Goal: Task Accomplishment & Management: Use online tool/utility

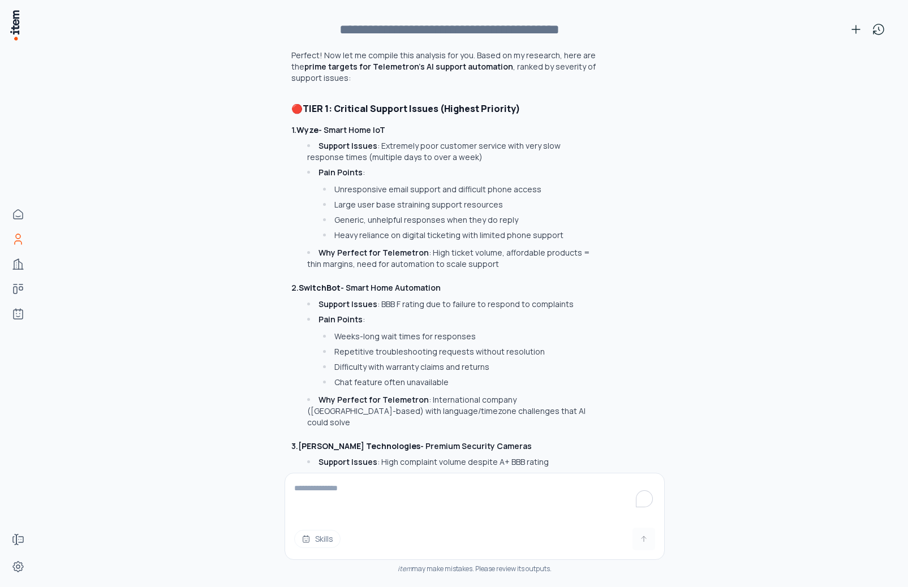
scroll to position [2805, 0]
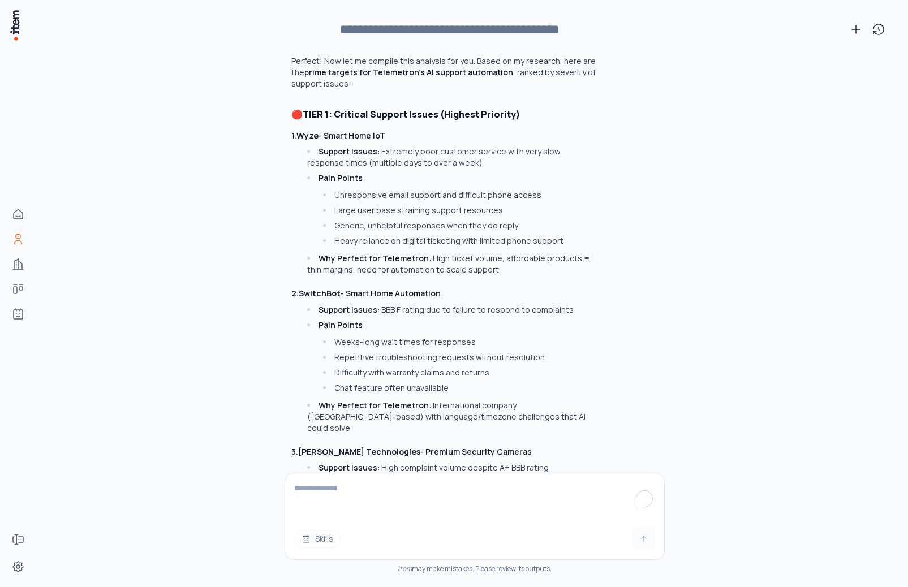
drag, startPoint x: 393, startPoint y: 120, endPoint x: 298, endPoint y: 119, distance: 94.5
click at [298, 130] on h3 "1. Wyze - Smart Home IoT" at bounding box center [444, 135] width 306 height 11
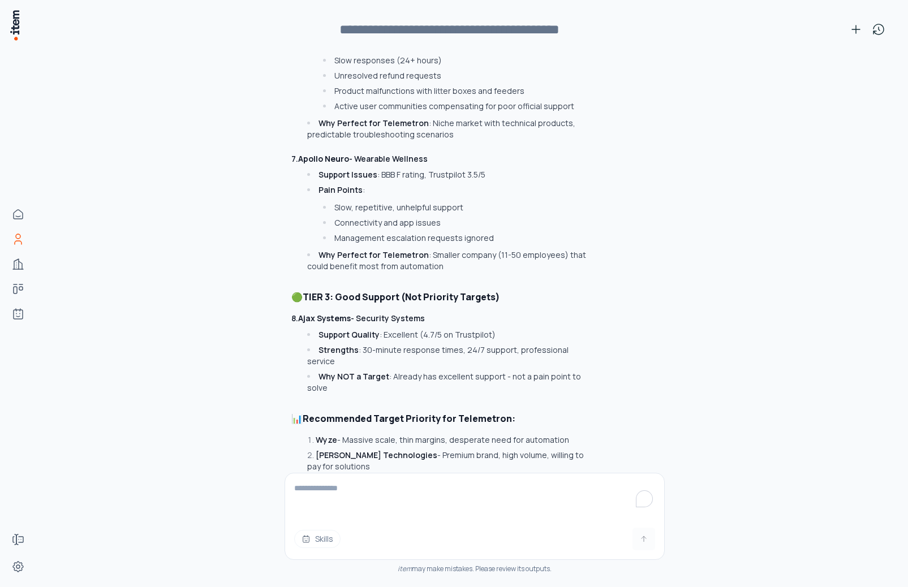
scroll to position [3889, 0]
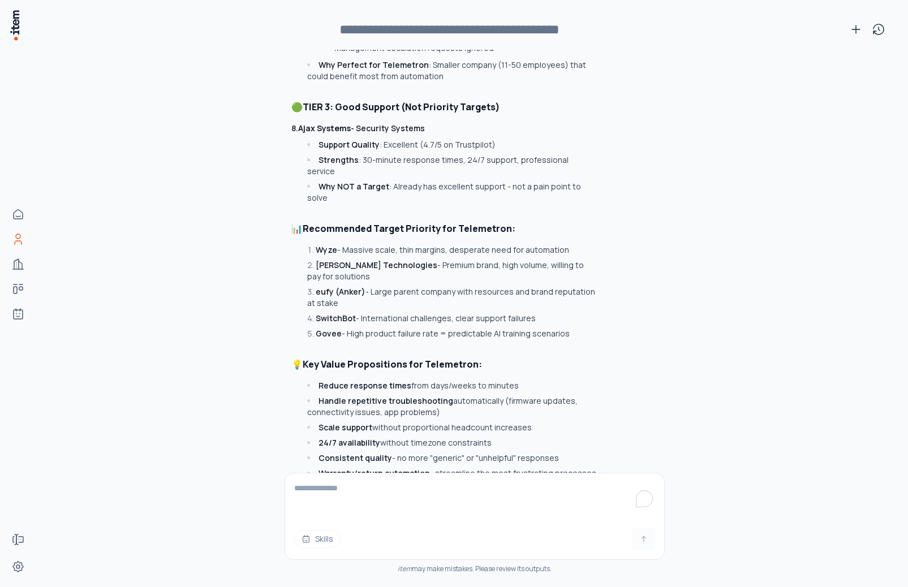
click at [435, 483] on textarea "To enrich screen reader interactions, please activate Accessibility in Grammarl…" at bounding box center [474, 496] width 379 height 45
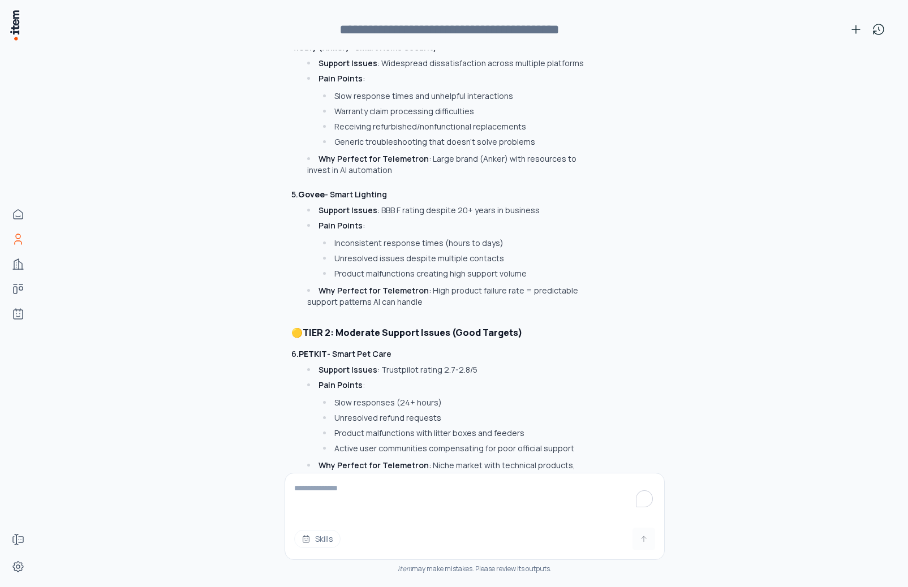
scroll to position [3358, 0]
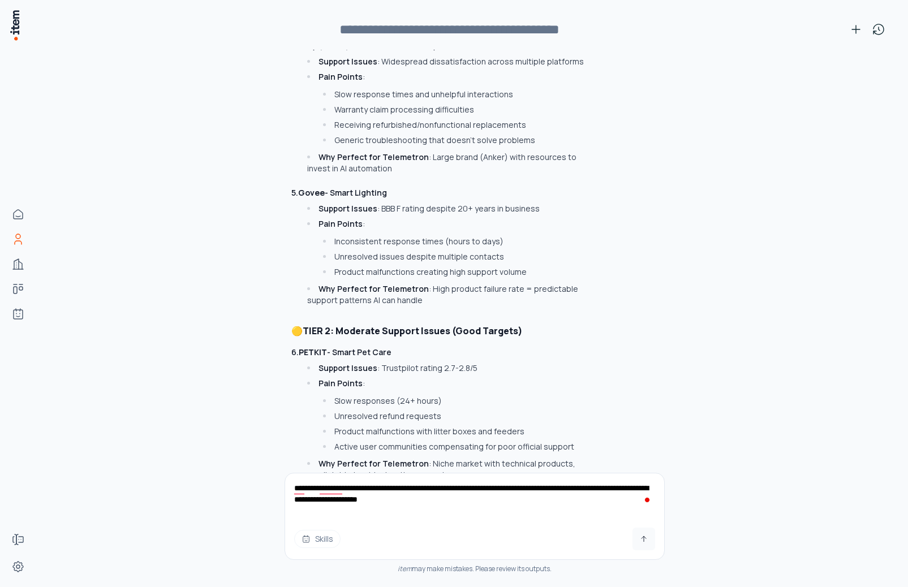
type textarea "**********"
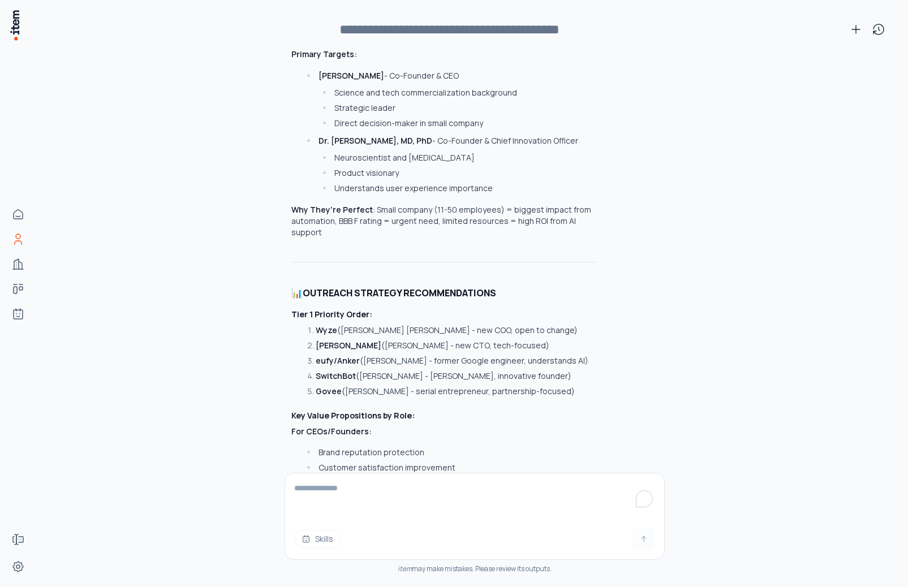
scroll to position [6861, 0]
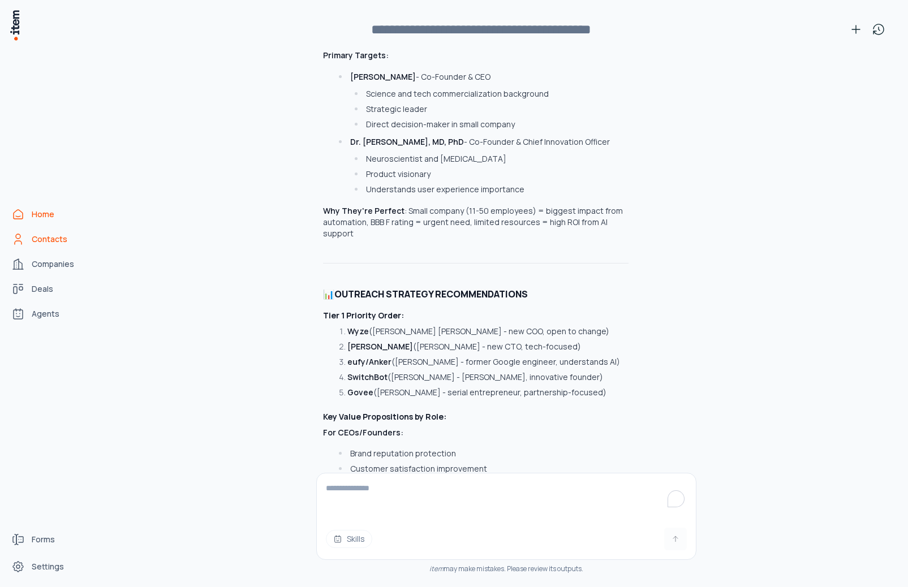
click at [23, 217] on icon "Home" at bounding box center [18, 215] width 14 height 14
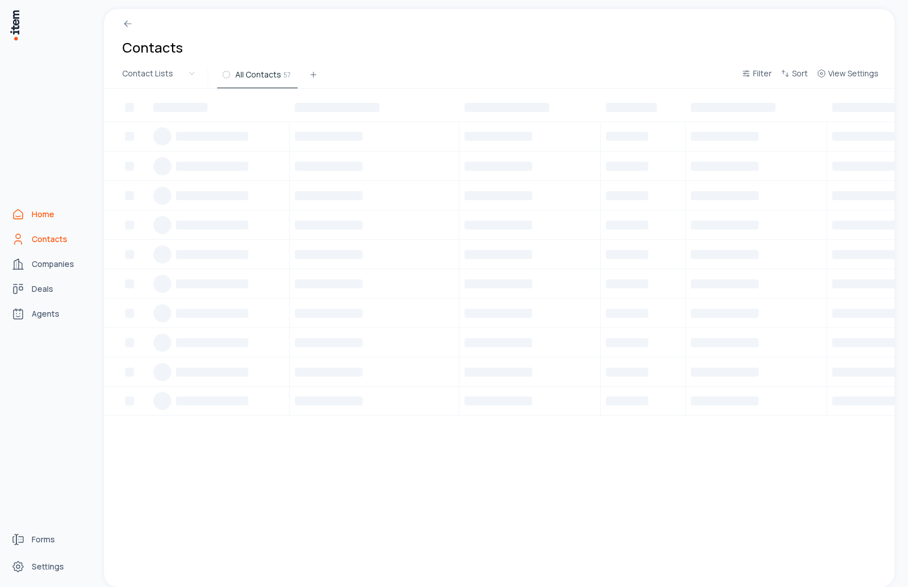
scroll to position [0, 0]
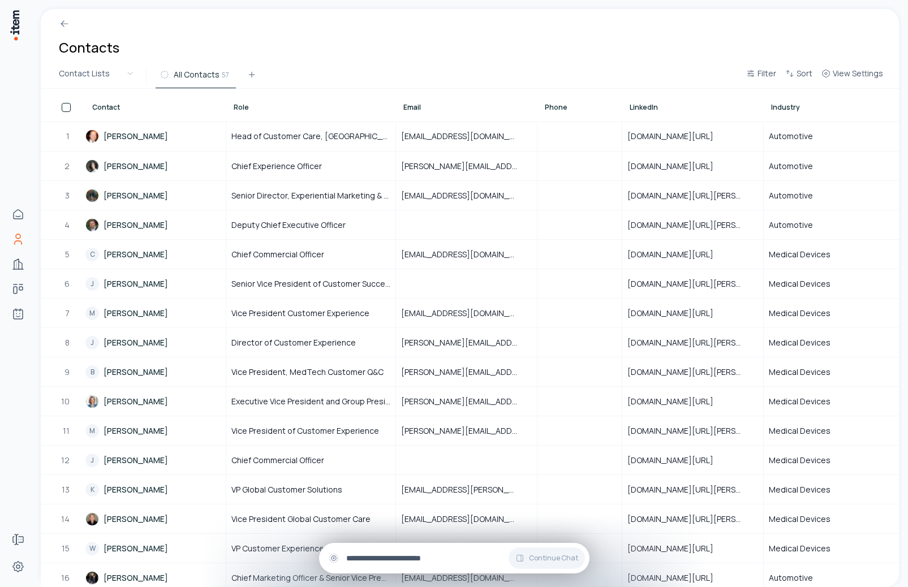
click at [403, 563] on input "text" at bounding box center [463, 558] width 234 height 12
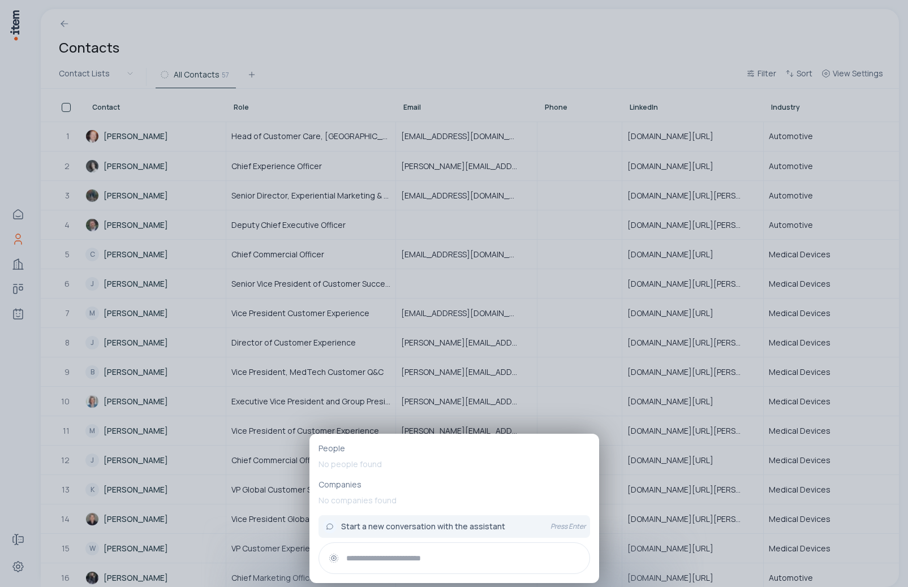
click at [20, 485] on div at bounding box center [454, 293] width 908 height 587
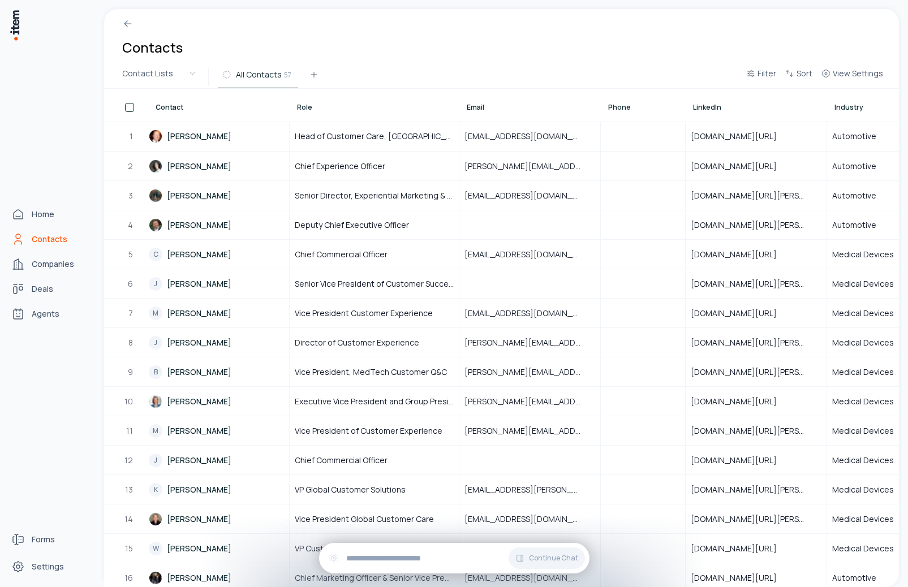
click at [62, 426] on div "Home Contacts Companies Deals Agents" at bounding box center [50, 264] width 100 height 528
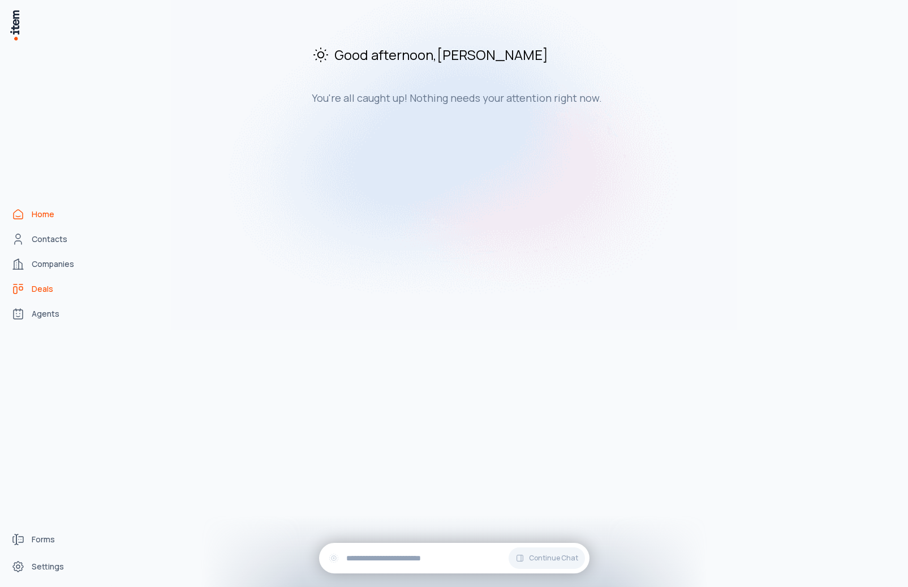
click at [38, 286] on span "Deals" at bounding box center [42, 288] width 21 height 11
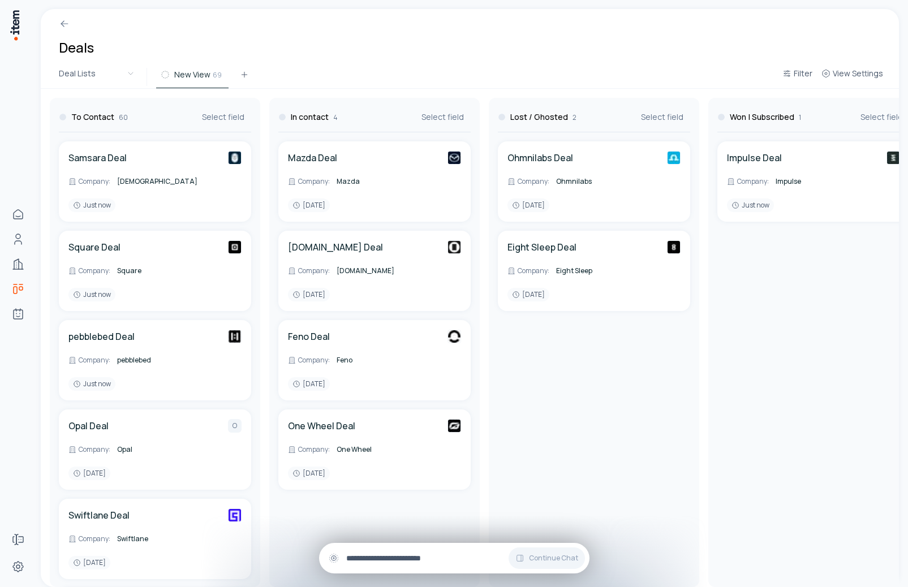
click at [384, 548] on div "Continue Chat" at bounding box center [454, 558] width 270 height 31
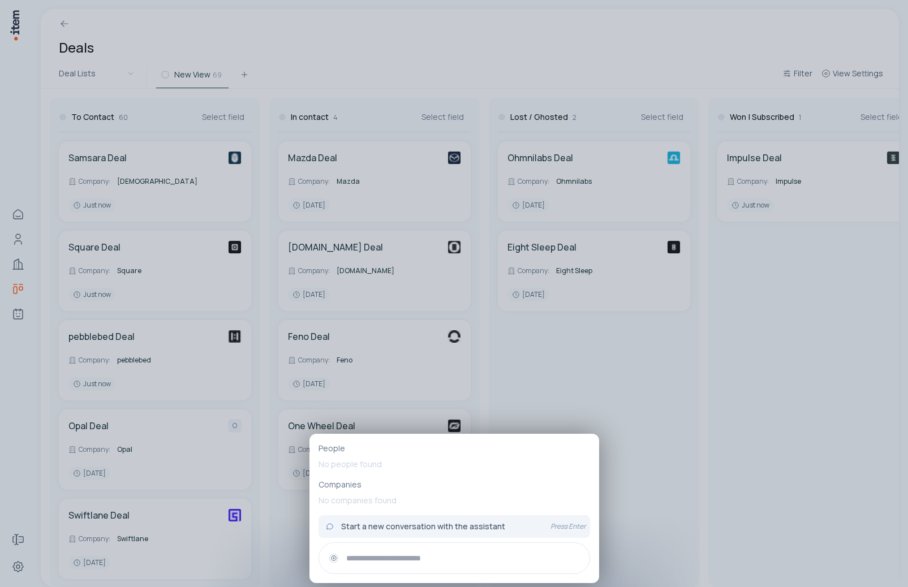
click at [320, 35] on div at bounding box center [454, 293] width 908 height 587
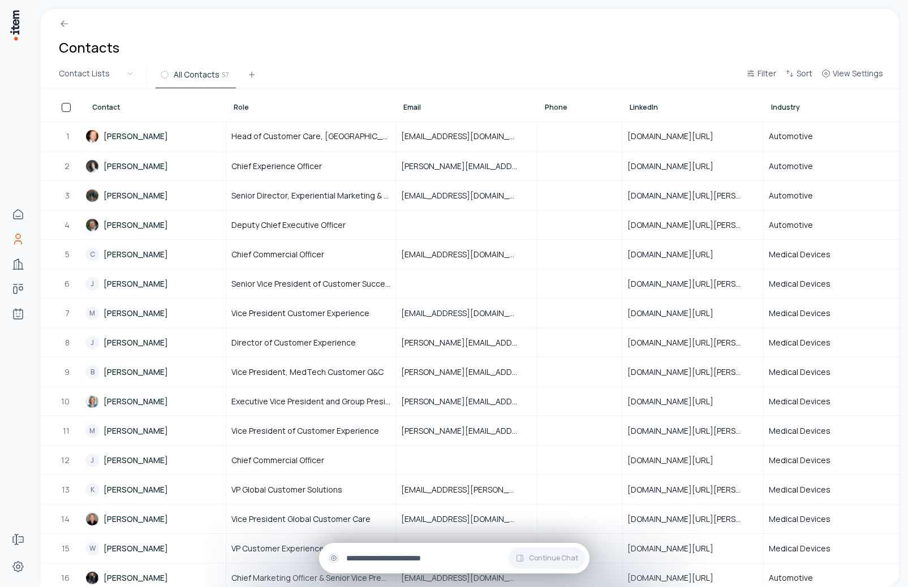
click at [386, 563] on input "text" at bounding box center [463, 558] width 234 height 12
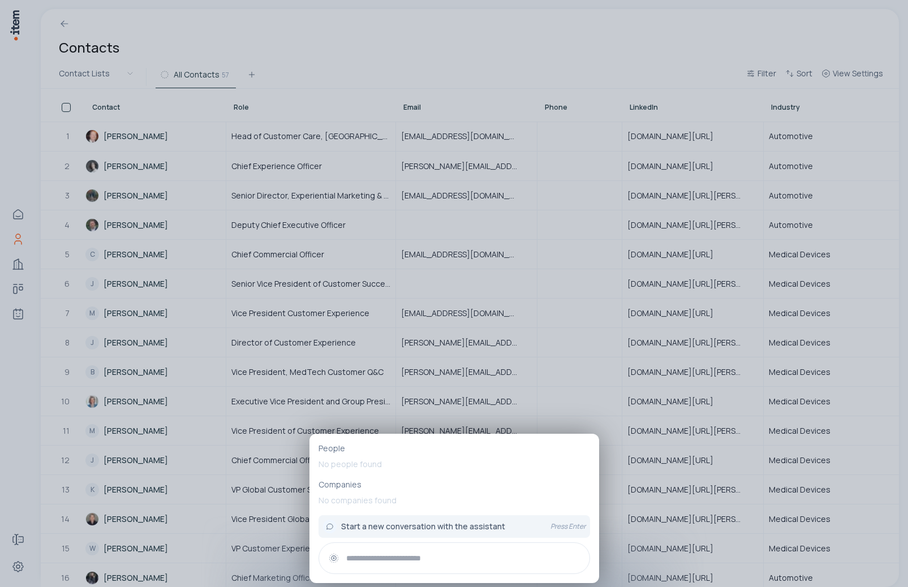
click at [29, 467] on div at bounding box center [454, 293] width 908 height 587
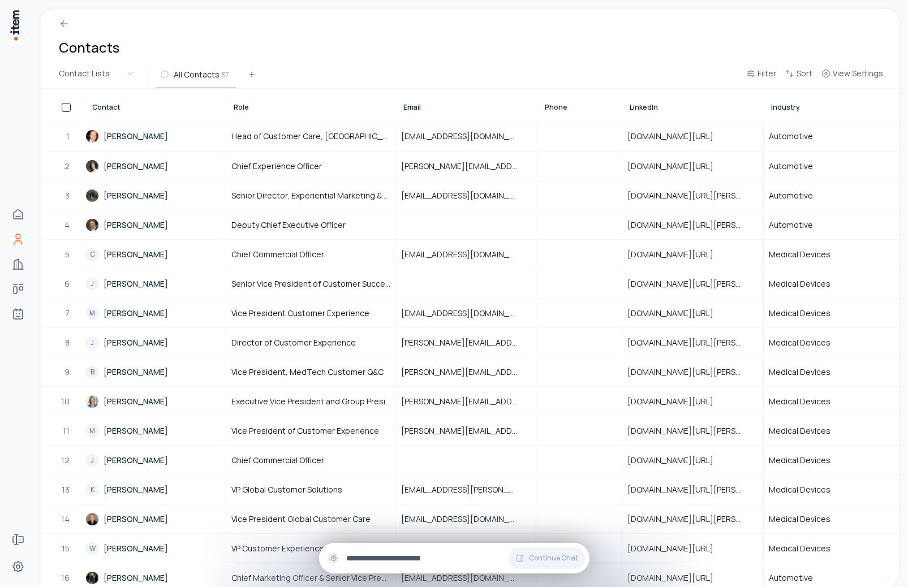
click at [457, 552] on input "text" at bounding box center [463, 558] width 234 height 12
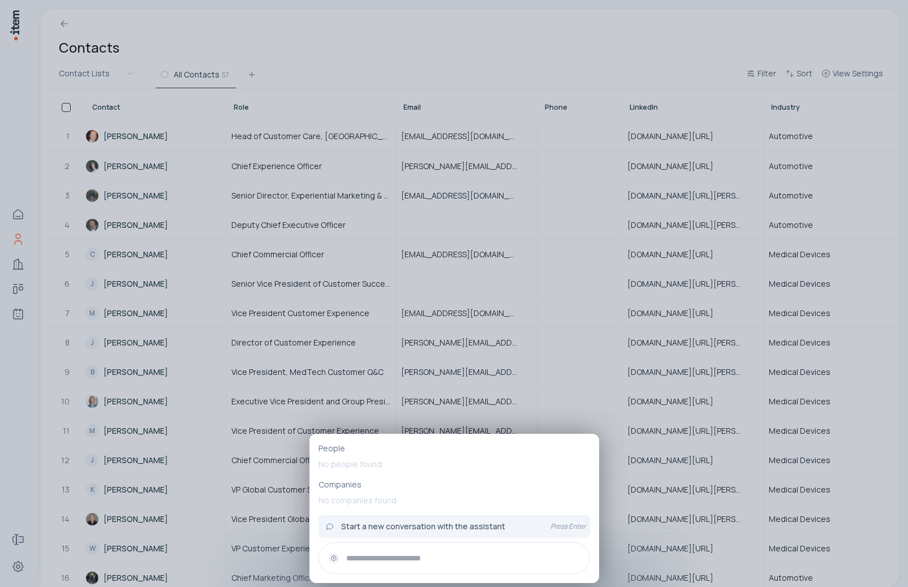
click at [709, 428] on div at bounding box center [454, 293] width 908 height 587
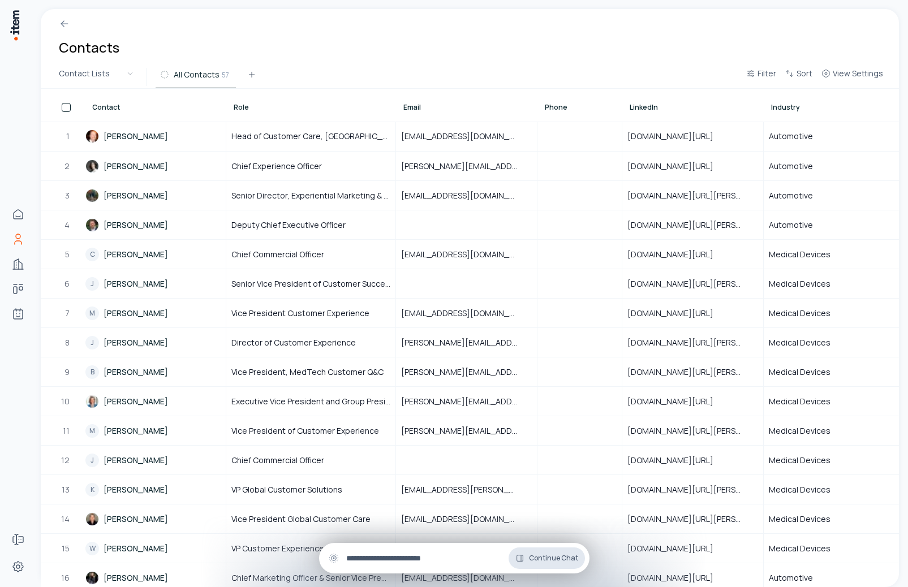
click at [537, 558] on span "Continue Chat" at bounding box center [553, 558] width 49 height 9
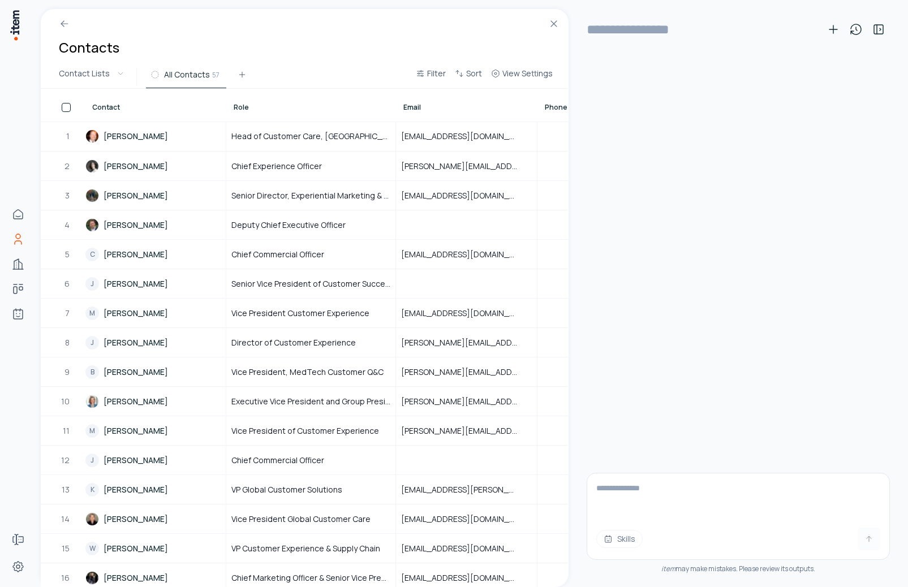
click at [651, 350] on div "Skills item may make mistakes. Please review its outputs." at bounding box center [738, 323] width 303 height 528
click at [858, 30] on icon at bounding box center [856, 30] width 14 height 14
click at [819, 86] on p "Identifying Promising Deals in the Pipeline" at bounding box center [764, 86] width 156 height 11
type input "**********"
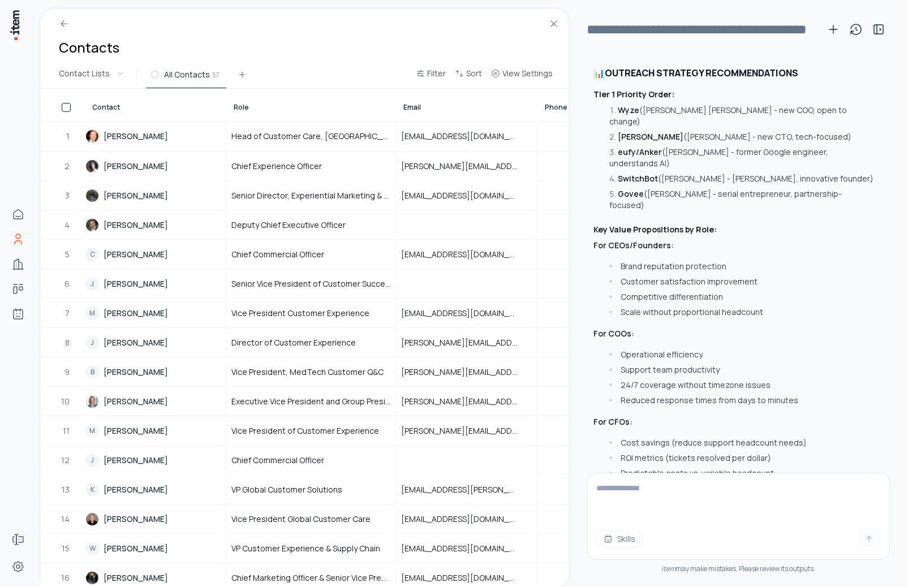
scroll to position [7197, 0]
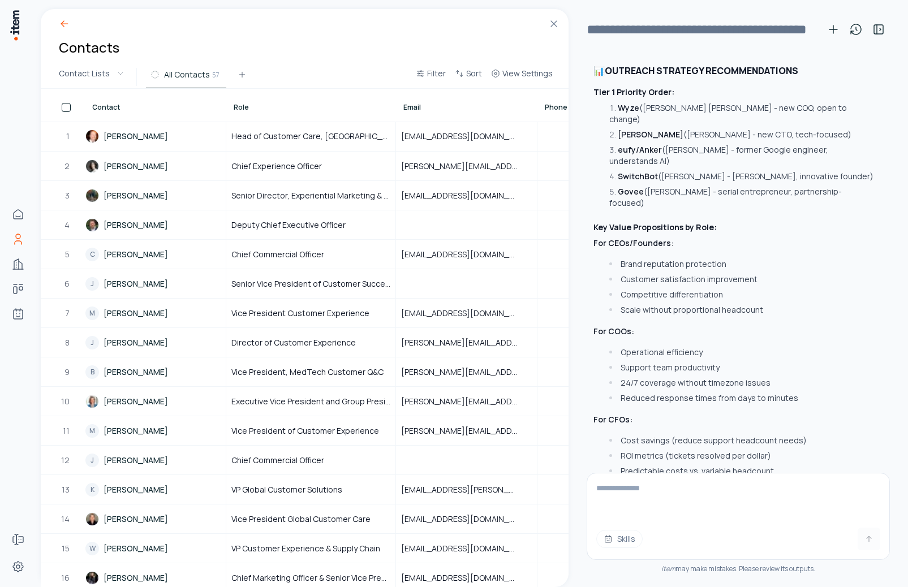
click at [66, 24] on icon at bounding box center [64, 23] width 11 height 11
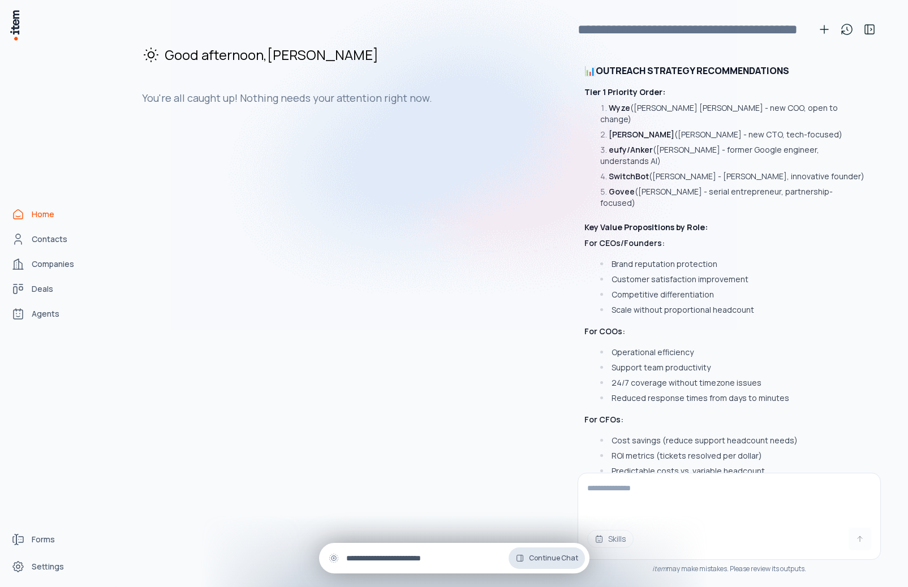
click at [538, 562] on span "Continue Chat" at bounding box center [553, 558] width 49 height 9
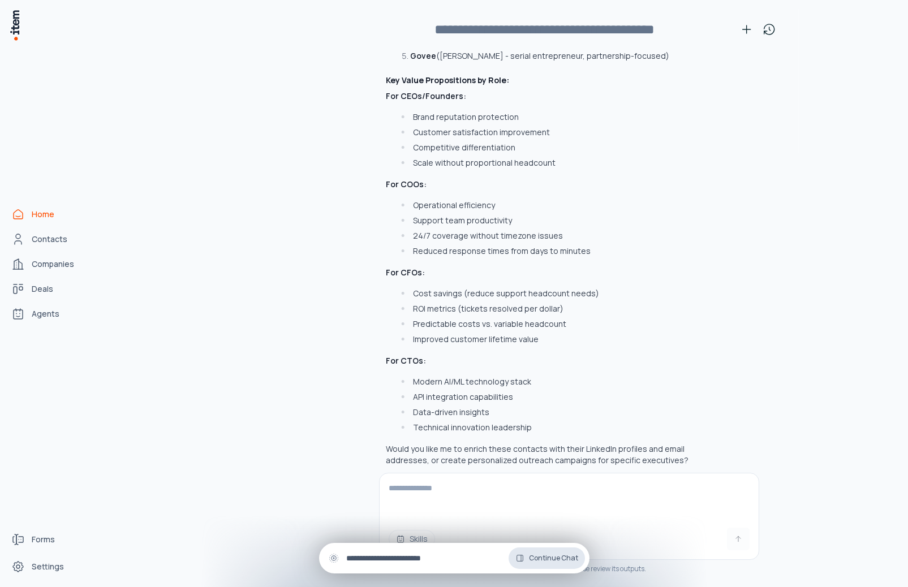
scroll to position [7050, 0]
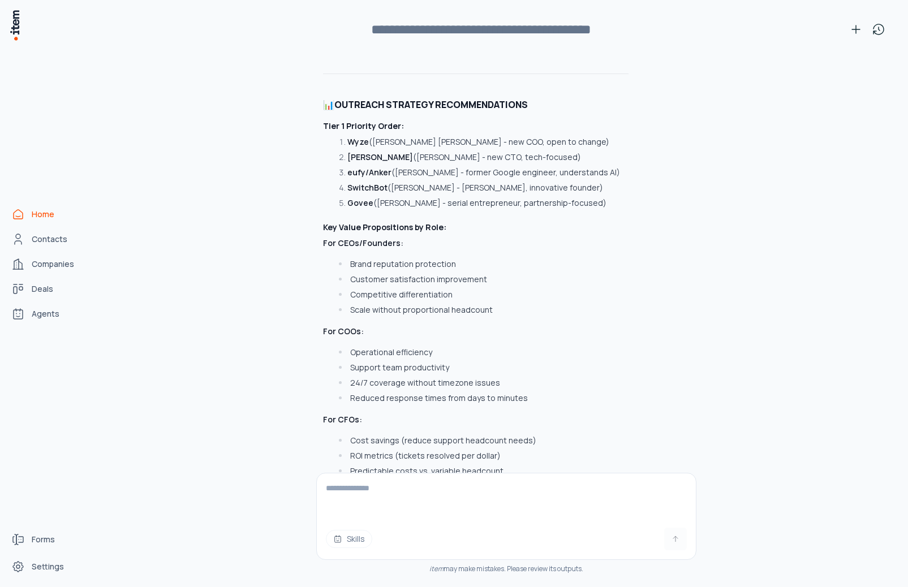
click at [538, 562] on div "Skills item may make mistakes. Please review its outputs." at bounding box center [506, 530] width 380 height 114
click at [879, 33] on icon at bounding box center [879, 30] width 14 height 14
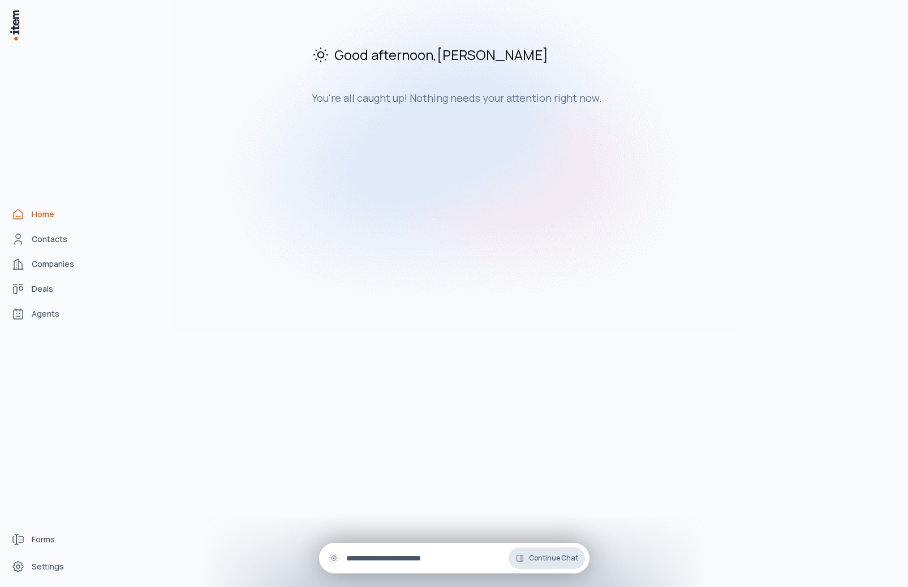
click at [557, 556] on span "Continue Chat" at bounding box center [553, 558] width 49 height 9
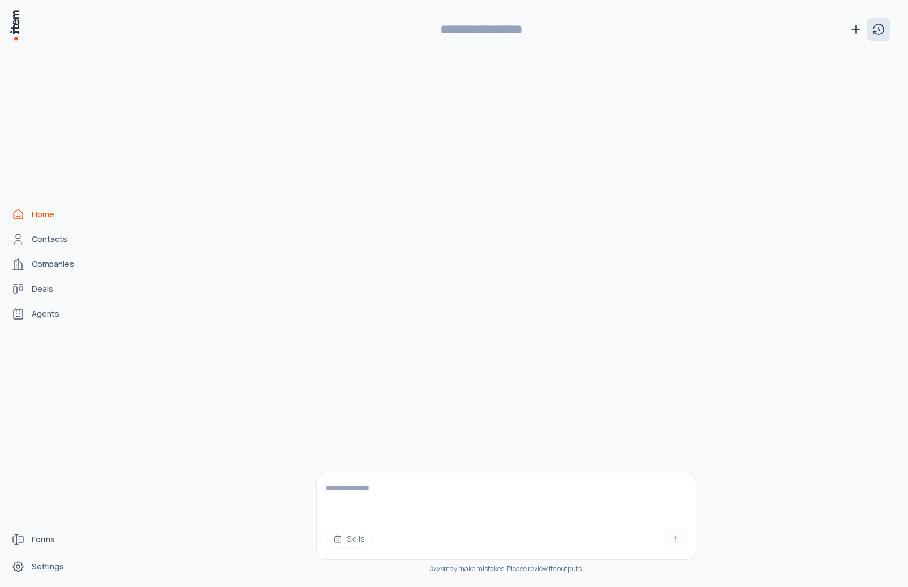
click at [876, 32] on icon at bounding box center [879, 30] width 14 height 14
click at [792, 204] on div "Skills item may make mistakes. Please review its outputs." at bounding box center [506, 318] width 768 height 537
click at [876, 27] on icon at bounding box center [879, 30] width 14 height 14
click at [761, 93] on button "Identifying Promising Deals in the Pipeline 1 hour ago" at bounding box center [781, 93] width 208 height 36
type input "**********"
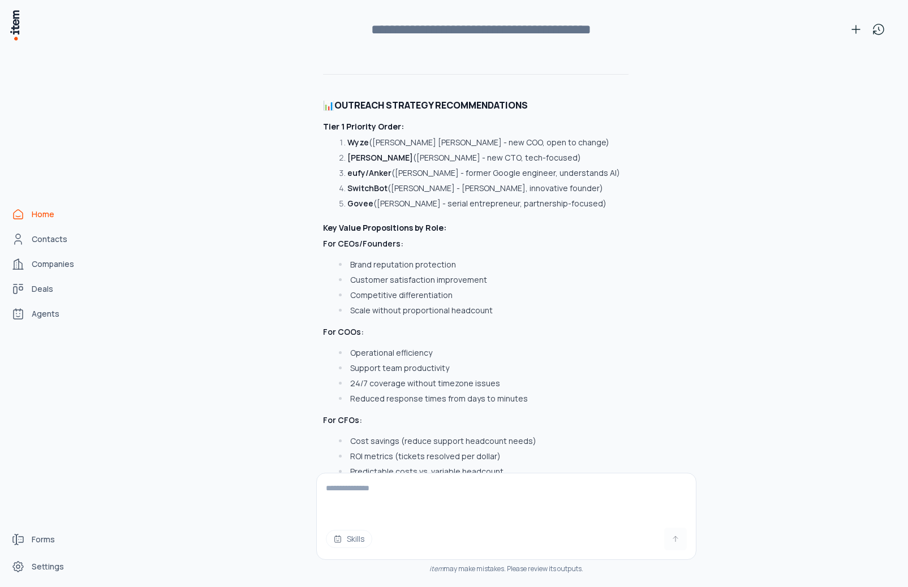
scroll to position [7050, 0]
click at [404, 483] on textarea at bounding box center [506, 496] width 379 height 45
type textarea "**********"
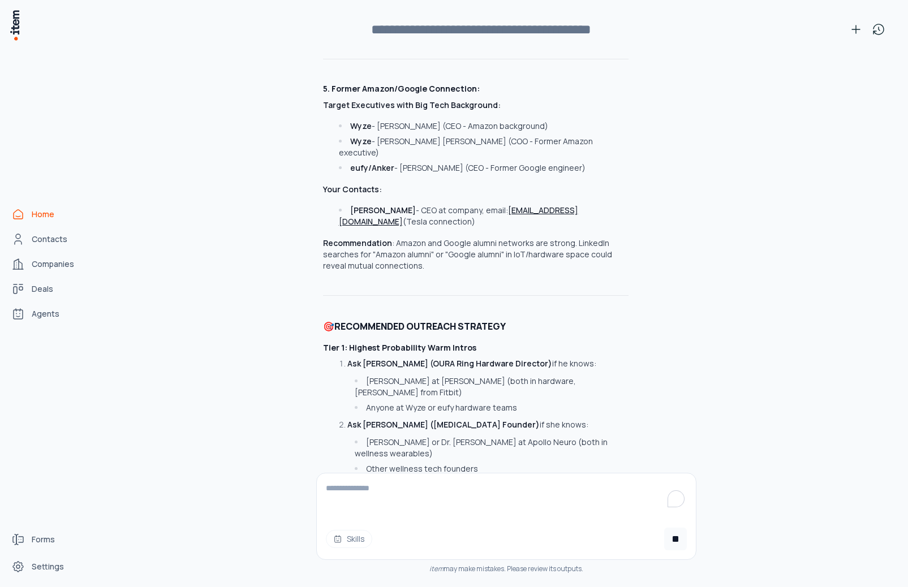
scroll to position [8972, 0]
